Goal: Task Accomplishment & Management: Use online tool/utility

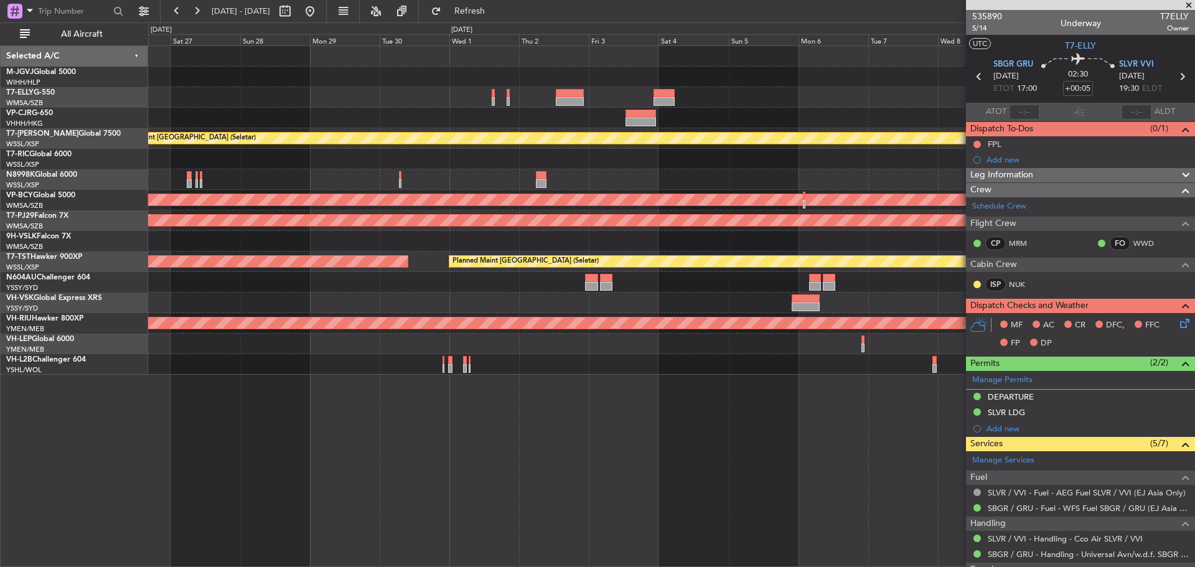
click at [528, 111] on div at bounding box center [671, 118] width 1046 height 21
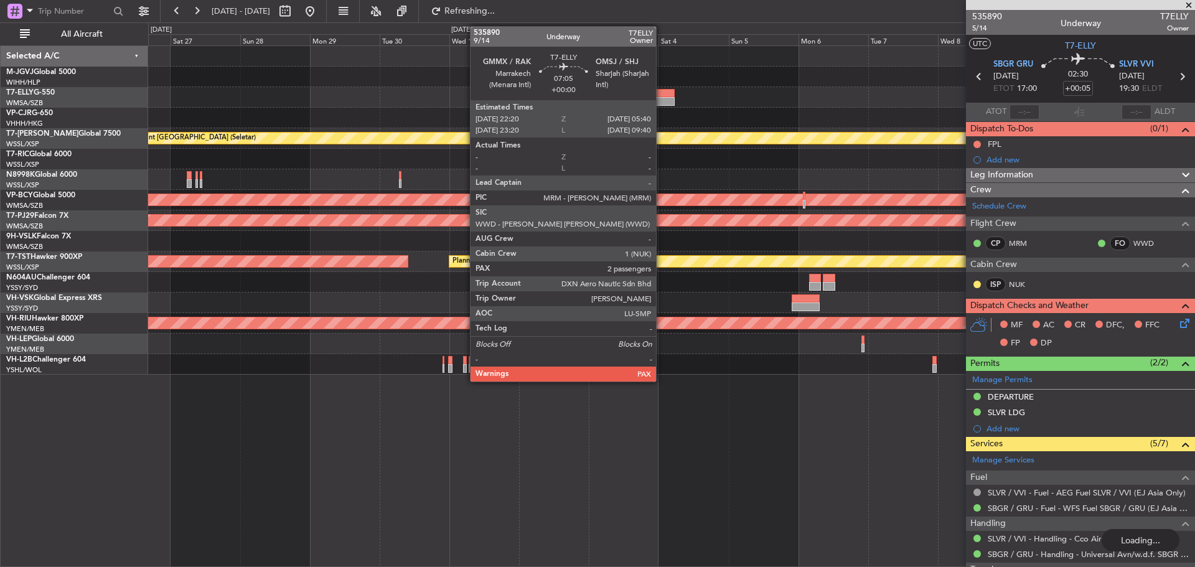
click at [662, 99] on div at bounding box center [665, 101] width 22 height 9
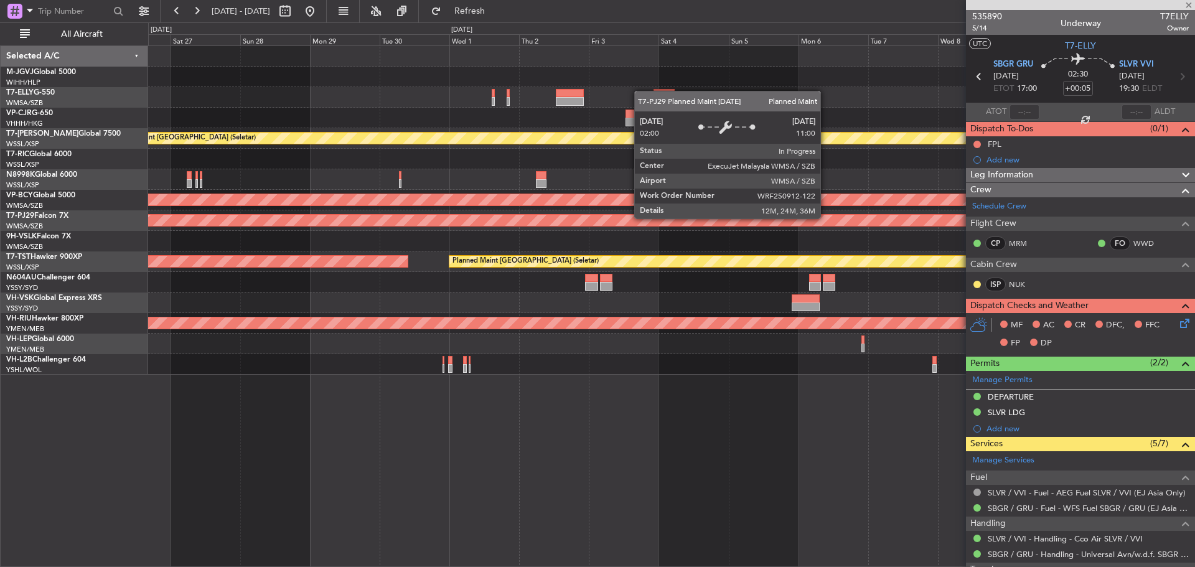
type input "2"
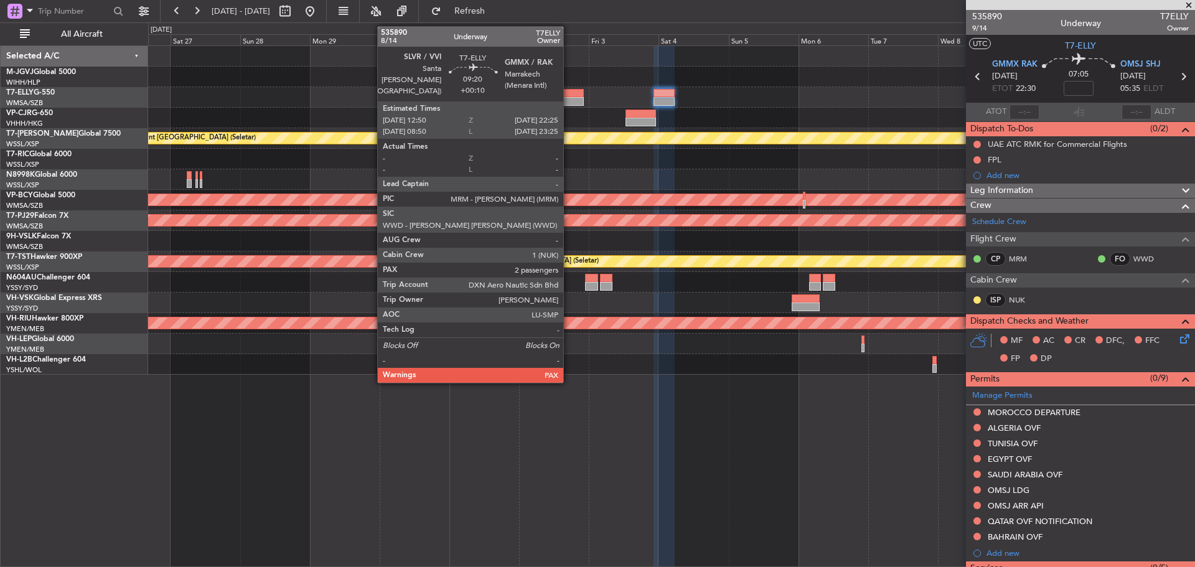
click at [569, 105] on div at bounding box center [570, 101] width 28 height 9
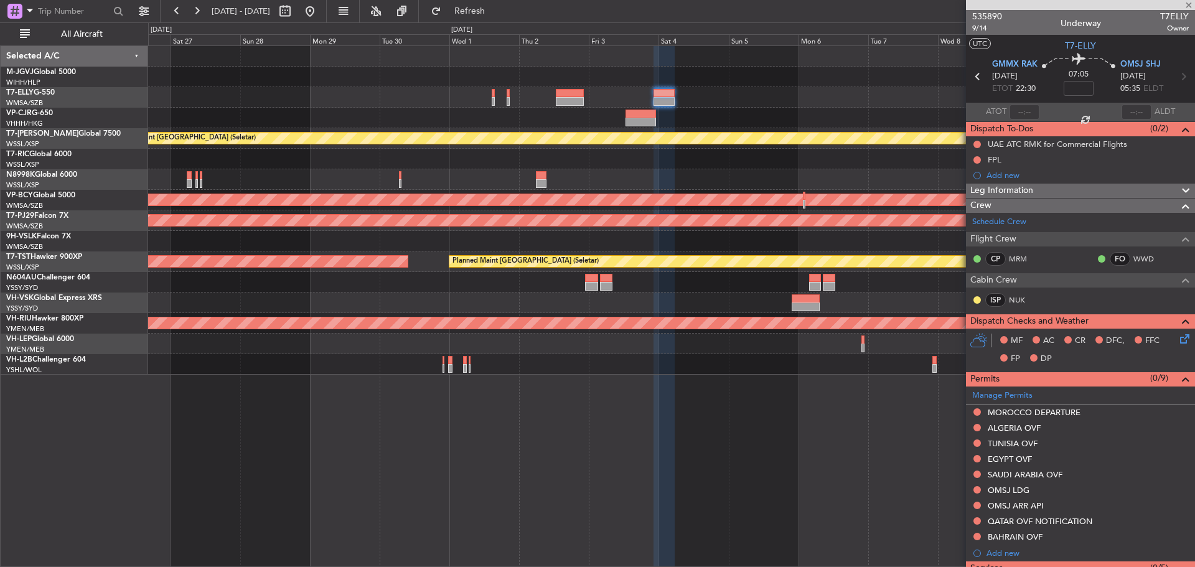
type input "+00:10"
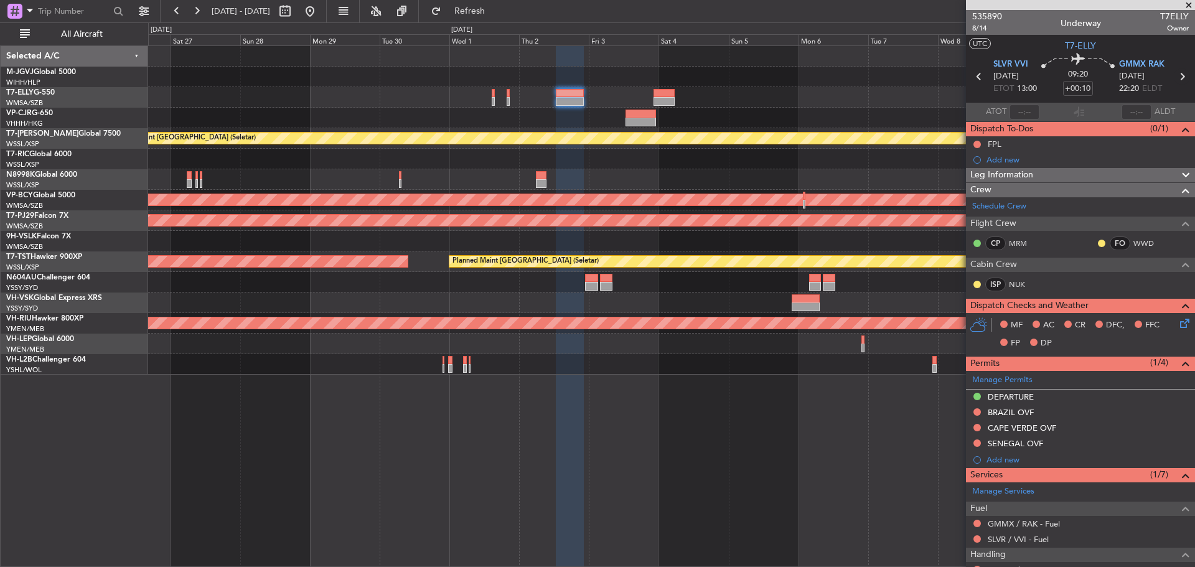
click at [1177, 77] on icon at bounding box center [1182, 76] width 16 height 16
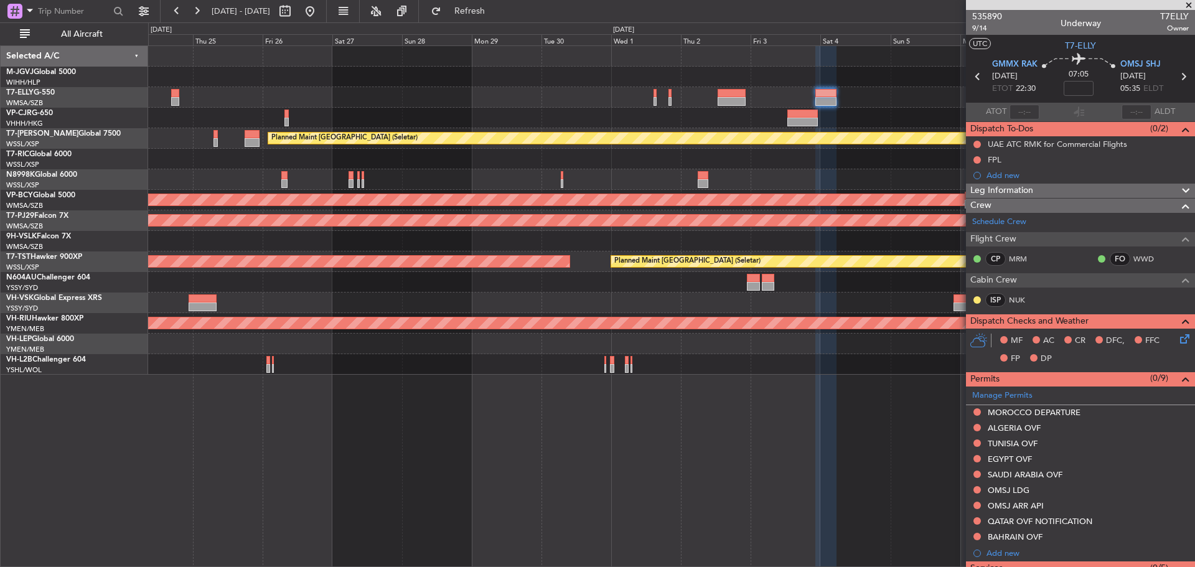
click at [786, 91] on div "Planned Maint [GEOGRAPHIC_DATA] ([GEOGRAPHIC_DATA] Intl) [PERSON_NAME] [GEOGRAP…" at bounding box center [671, 97] width 1046 height 21
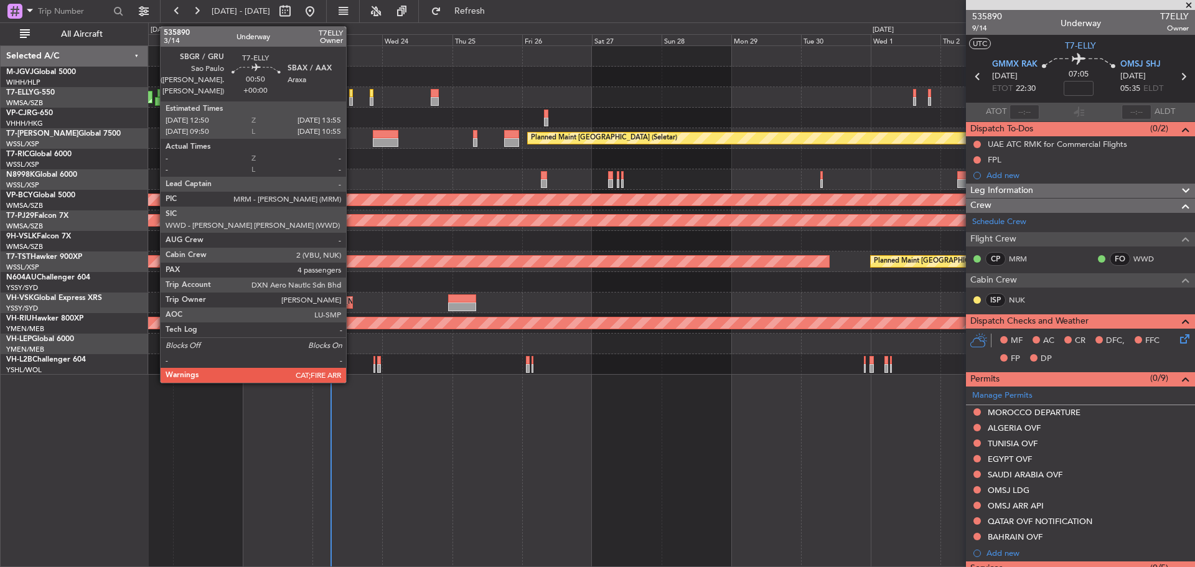
click at [352, 98] on div at bounding box center [351, 101] width 4 height 9
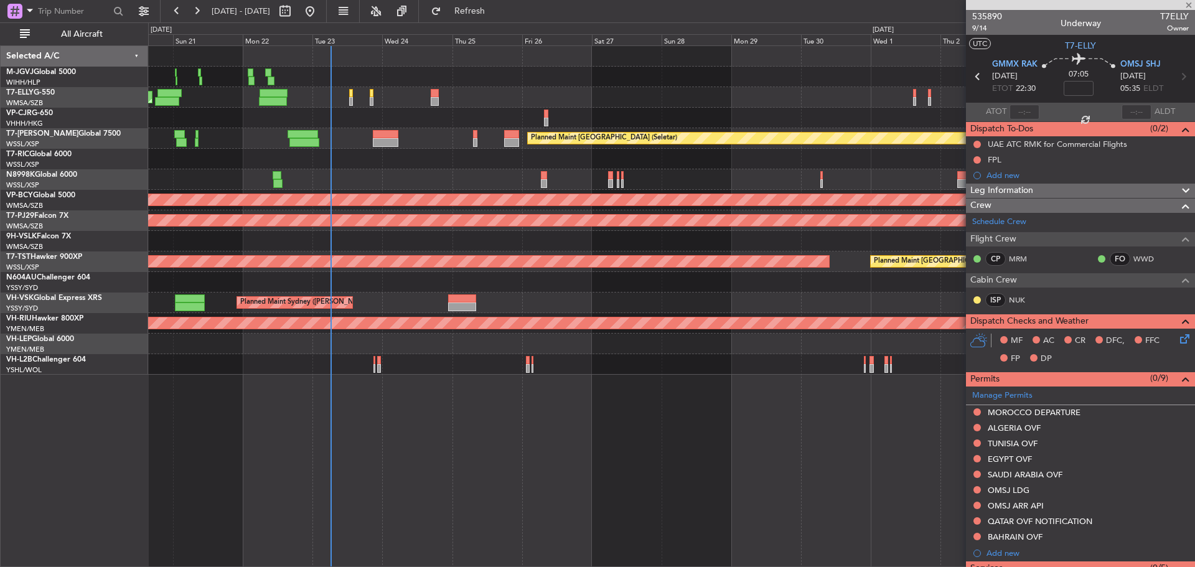
type input "4"
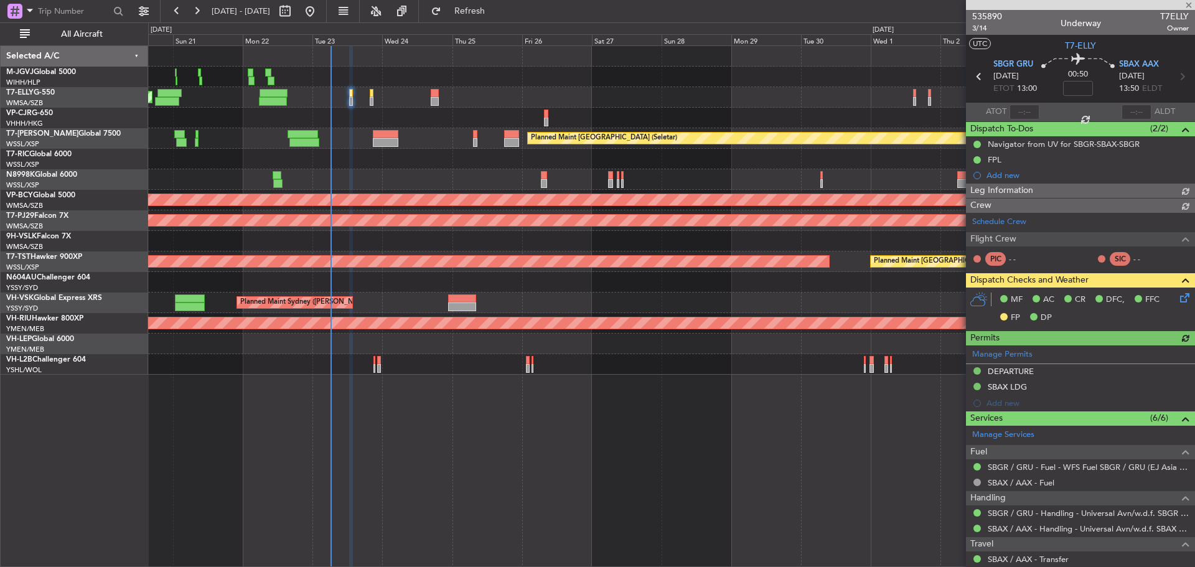
type input "[PERSON_NAME] (KYA)"
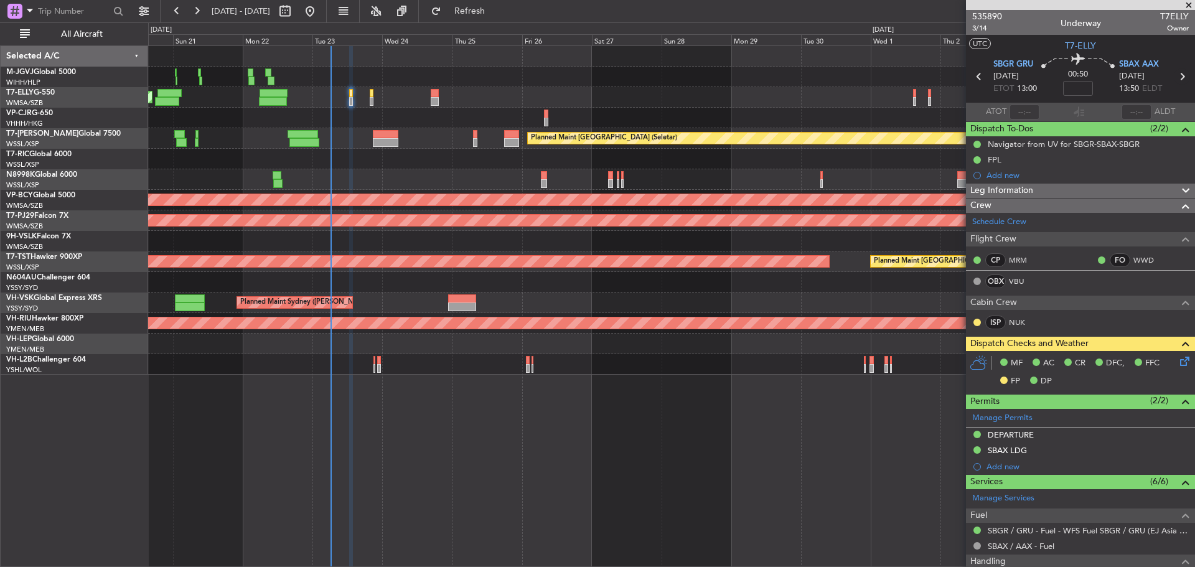
click at [1176, 75] on icon at bounding box center [1182, 76] width 16 height 16
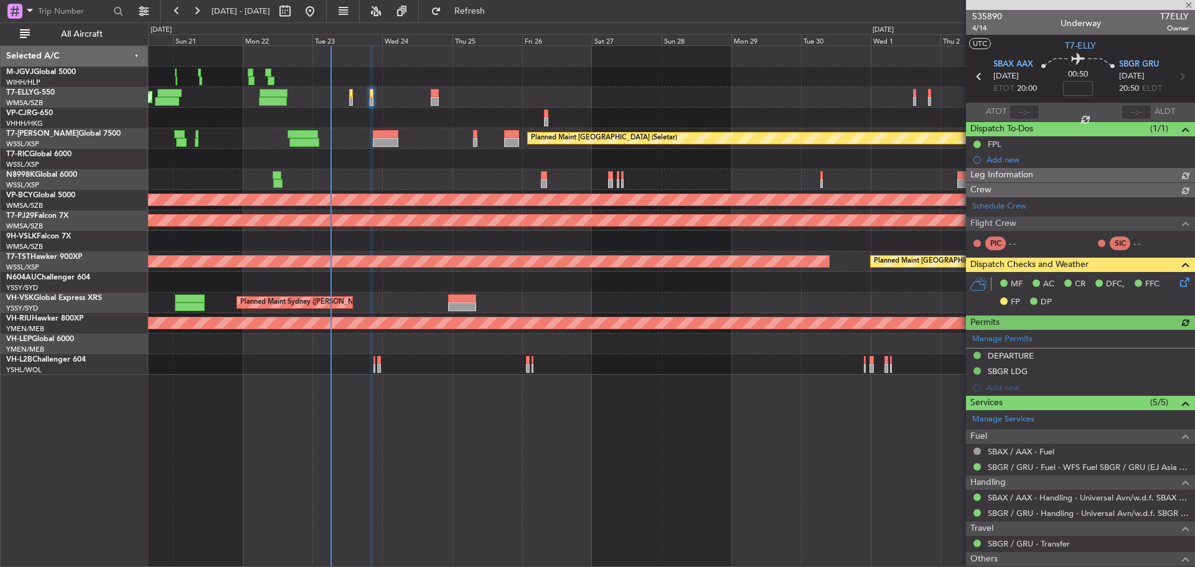
type input "[PERSON_NAME] (KYA)"
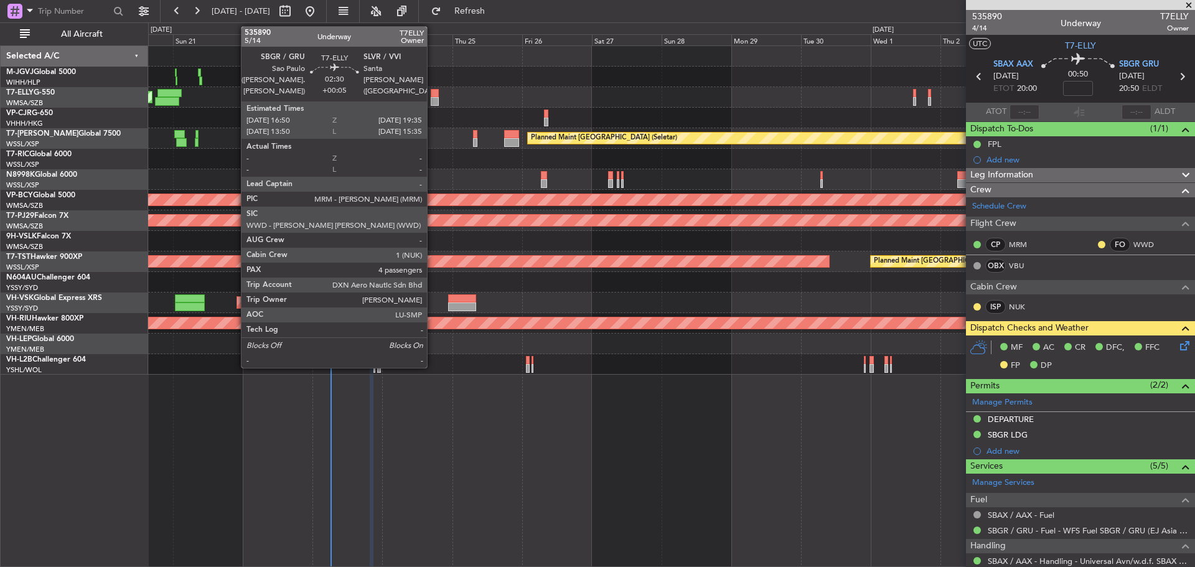
click at [433, 100] on div at bounding box center [435, 101] width 8 height 9
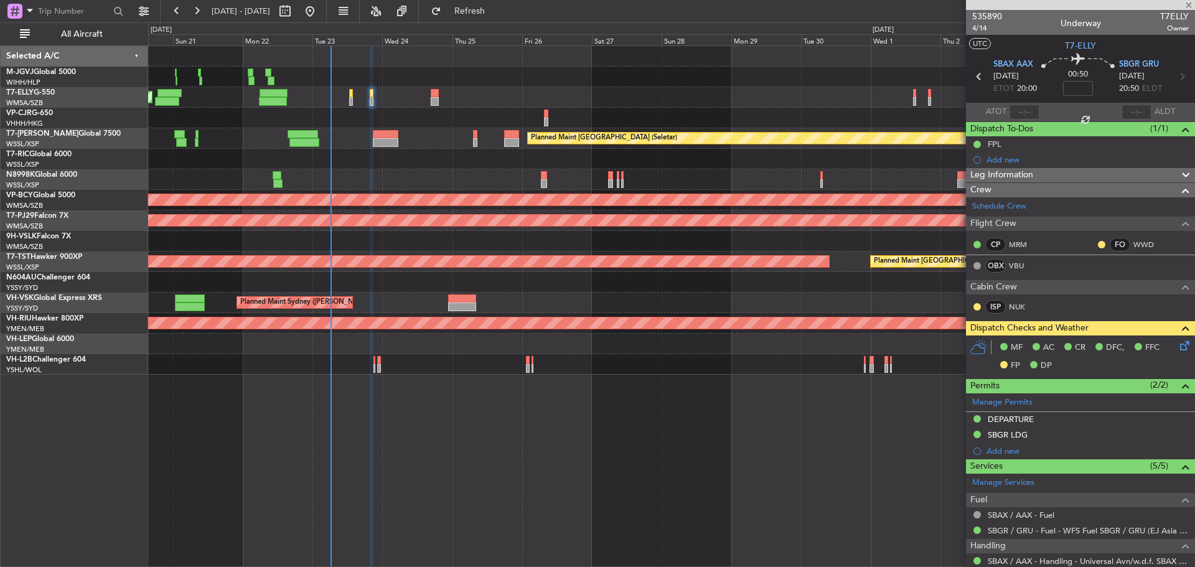
type input "+00:05"
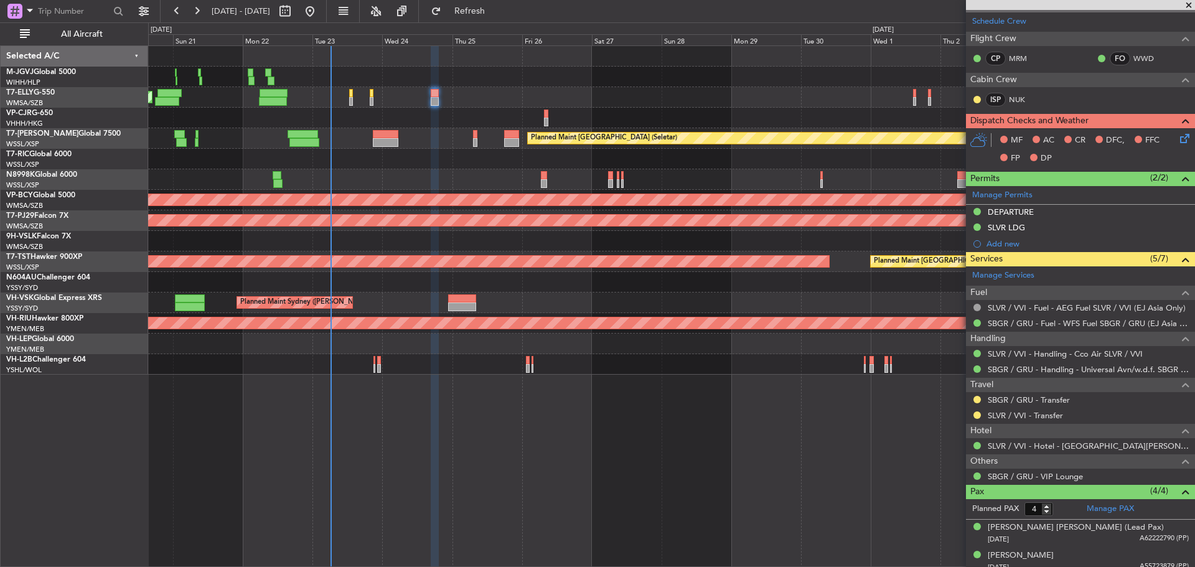
scroll to position [249, 0]
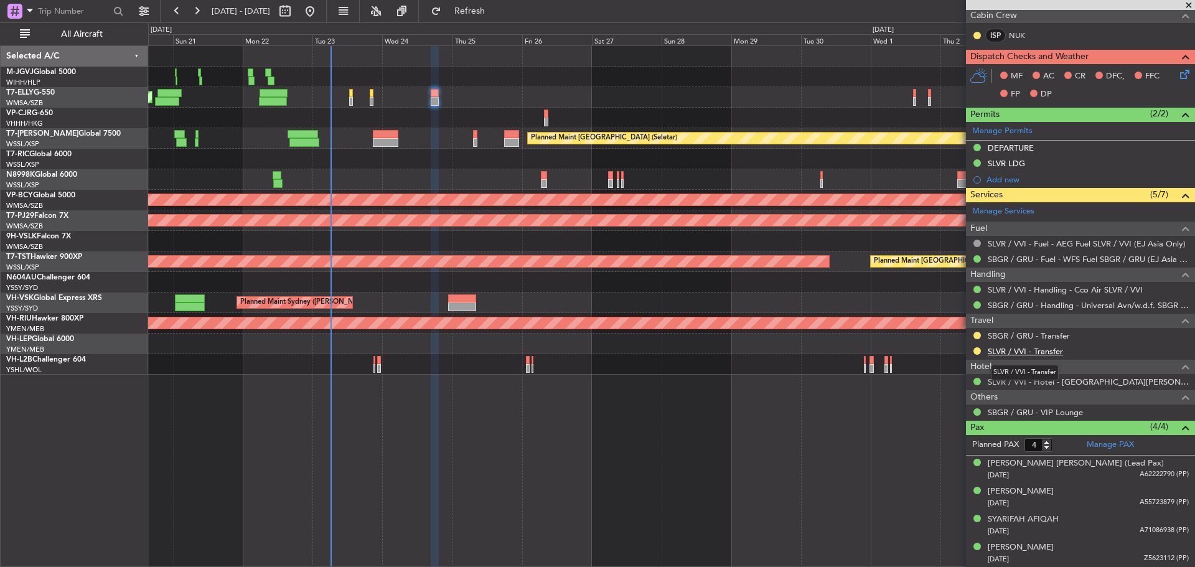
click at [1024, 348] on link "SLVR / VVI - Transfer" at bounding box center [1025, 351] width 75 height 11
